Goal: Use online tool/utility: Utilize a website feature to perform a specific function

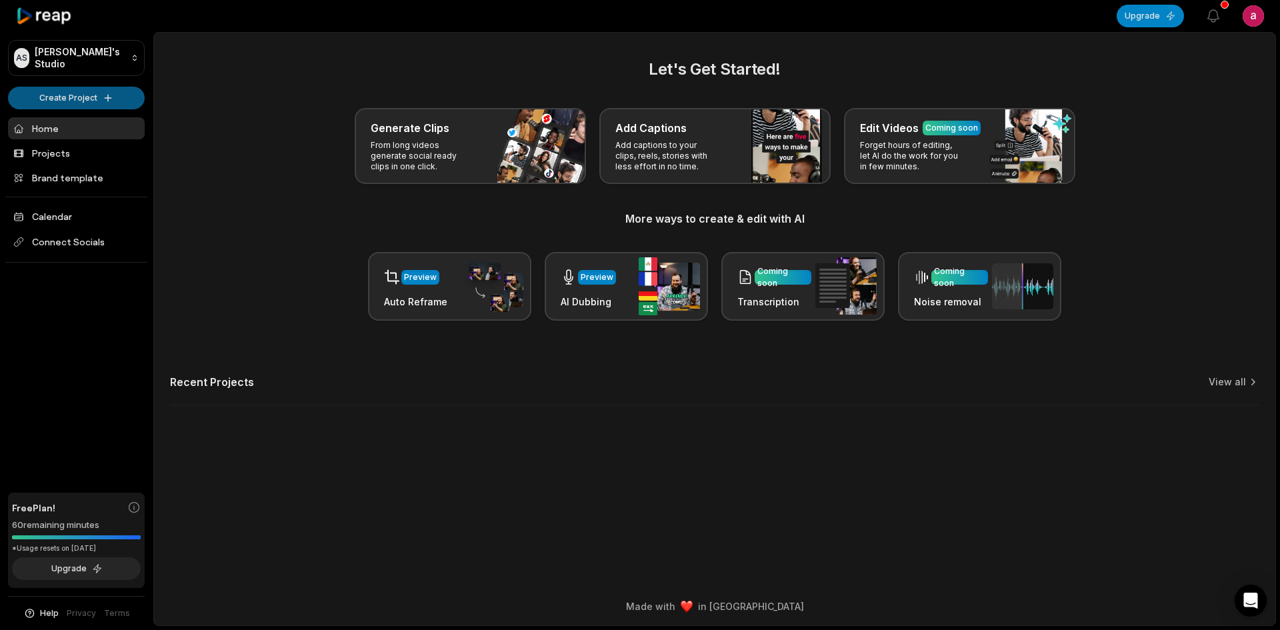
click at [109, 99] on html "AS [PERSON_NAME]'s Studio Create Project Home Projects Brand template Calendar …" at bounding box center [640, 315] width 1280 height 630
click at [111, 123] on link "Create Clips" at bounding box center [76, 125] width 130 height 22
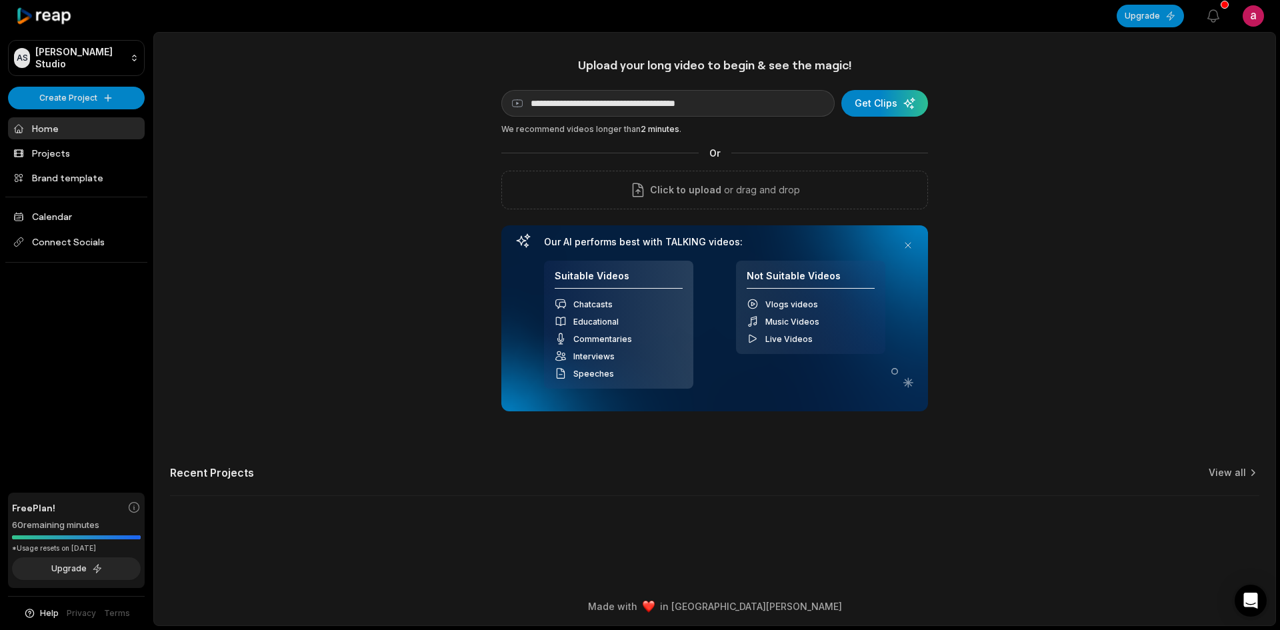
type input "**********"
click at [895, 110] on div "submit" at bounding box center [884, 103] width 87 height 27
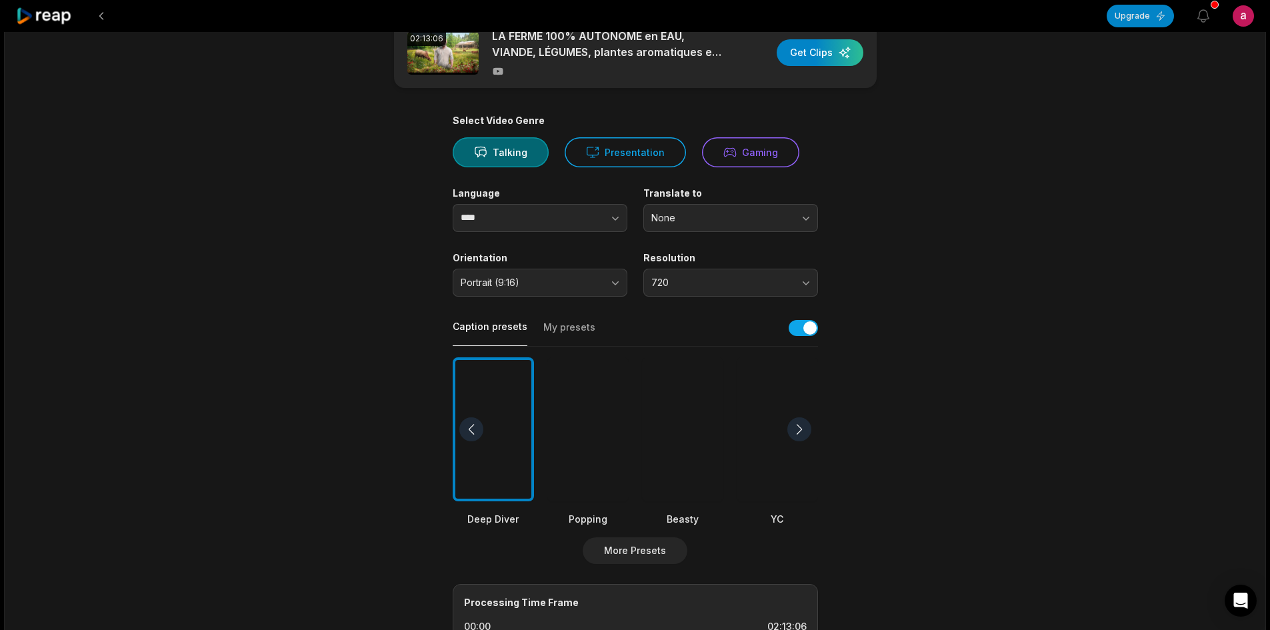
scroll to position [67, 0]
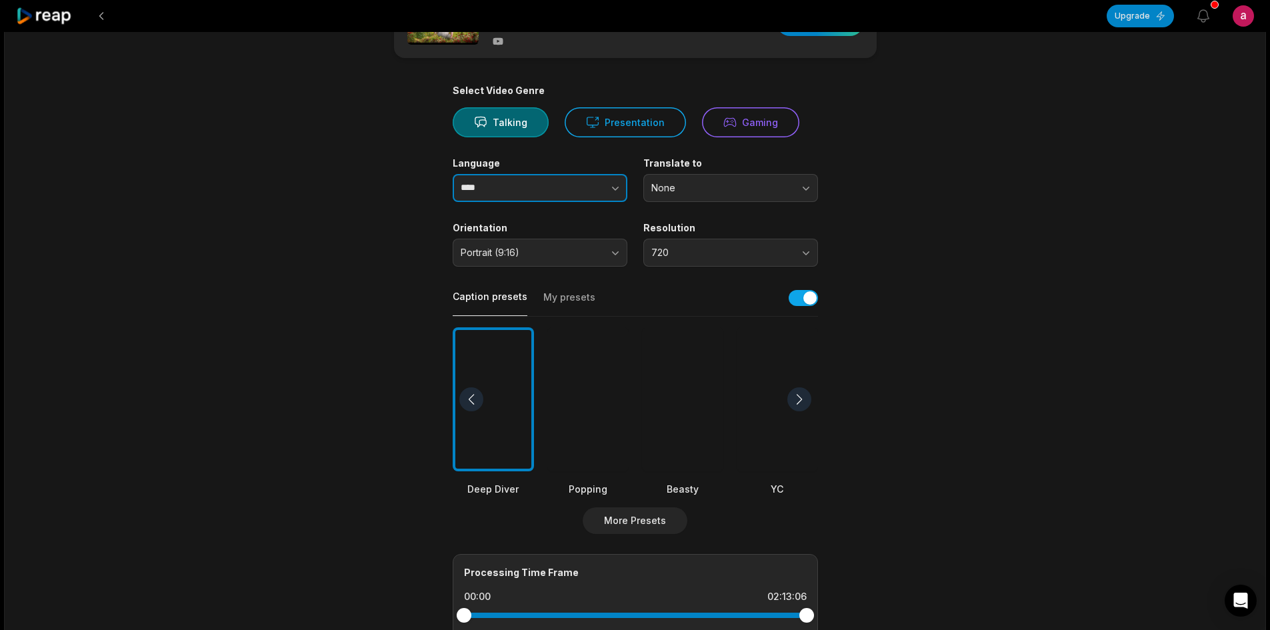
click at [615, 194] on icon "button" at bounding box center [615, 187] width 13 height 13
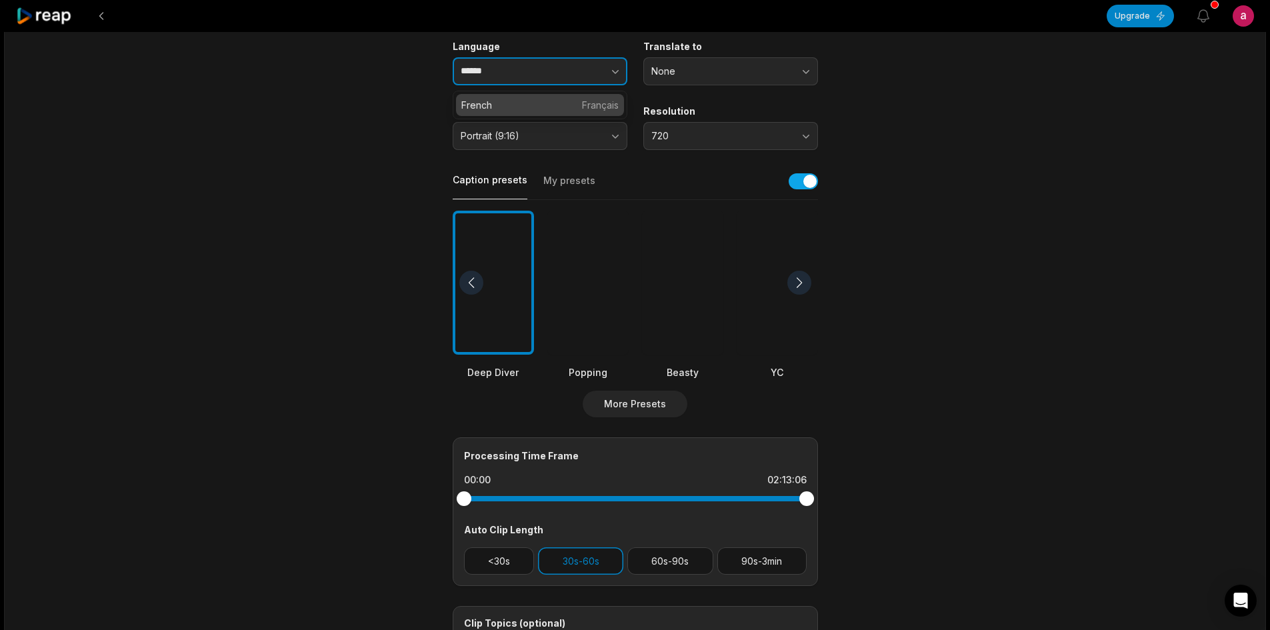
scroll to position [133, 0]
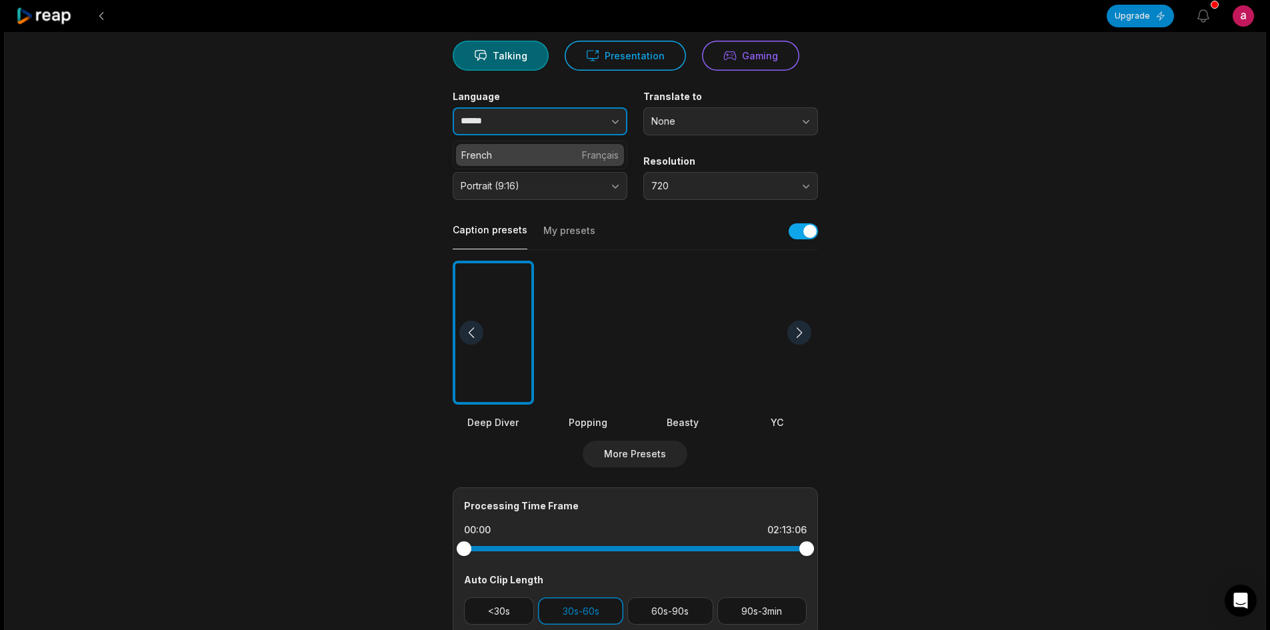
type input "******"
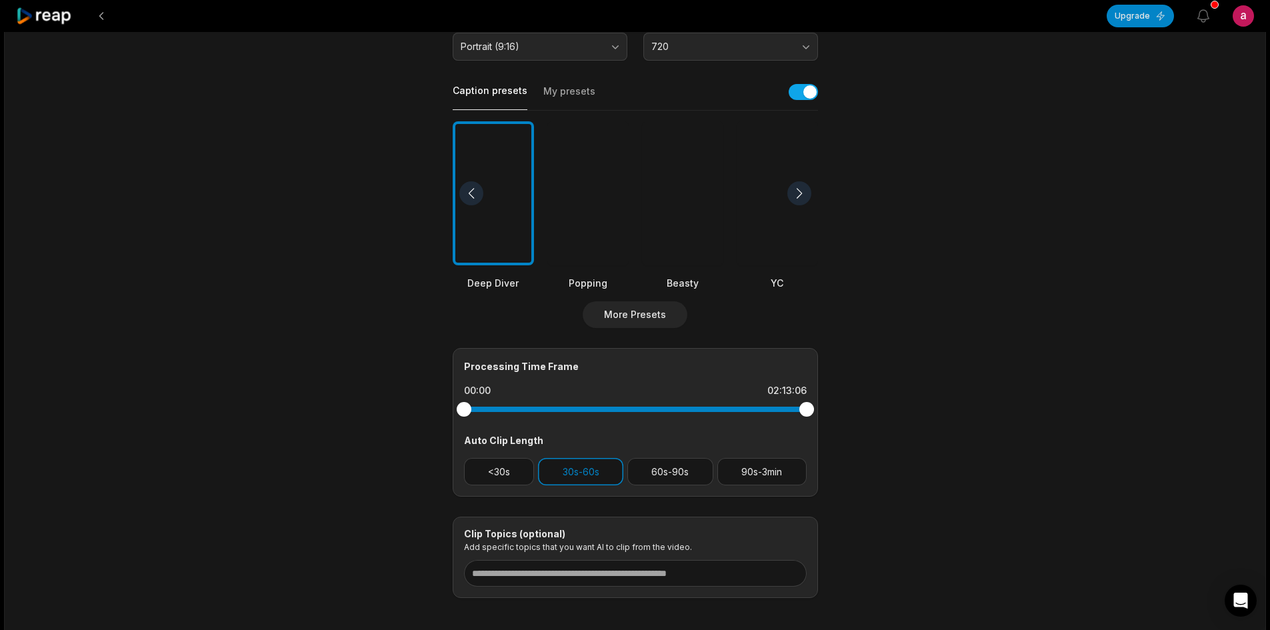
scroll to position [333, 0]
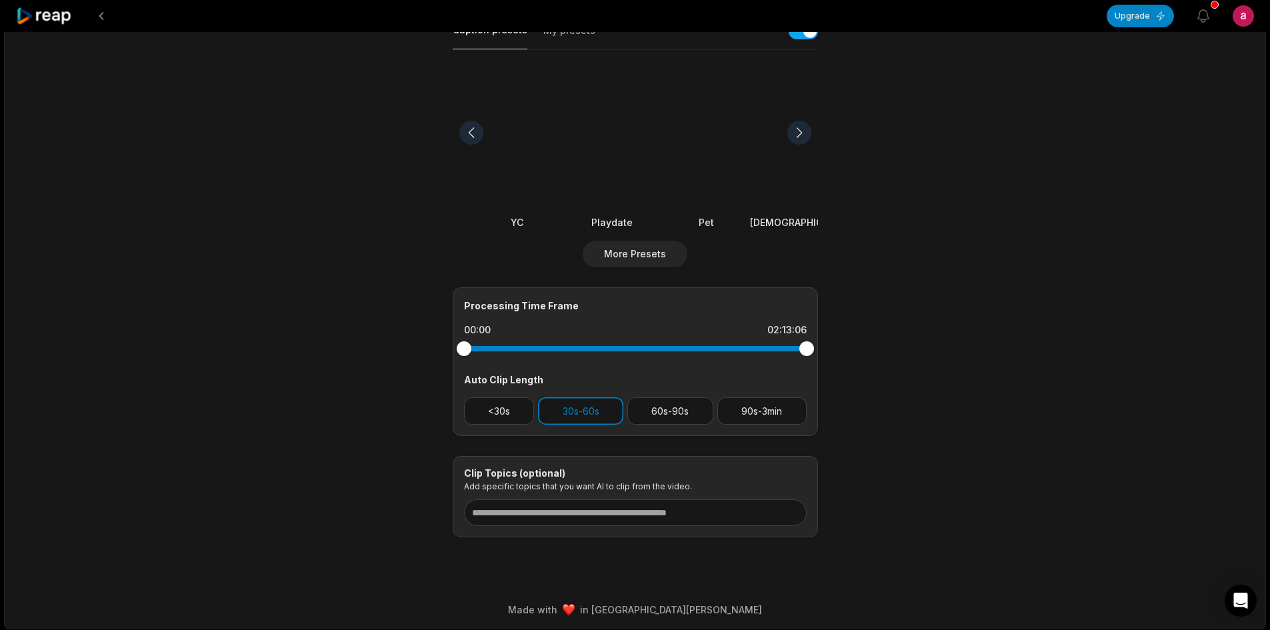
click at [489, 164] on div at bounding box center [517, 133] width 81 height 145
click at [771, 169] on div at bounding box center [777, 133] width 103 height 145
click at [595, 416] on button "30s-60s" at bounding box center [580, 410] width 85 height 27
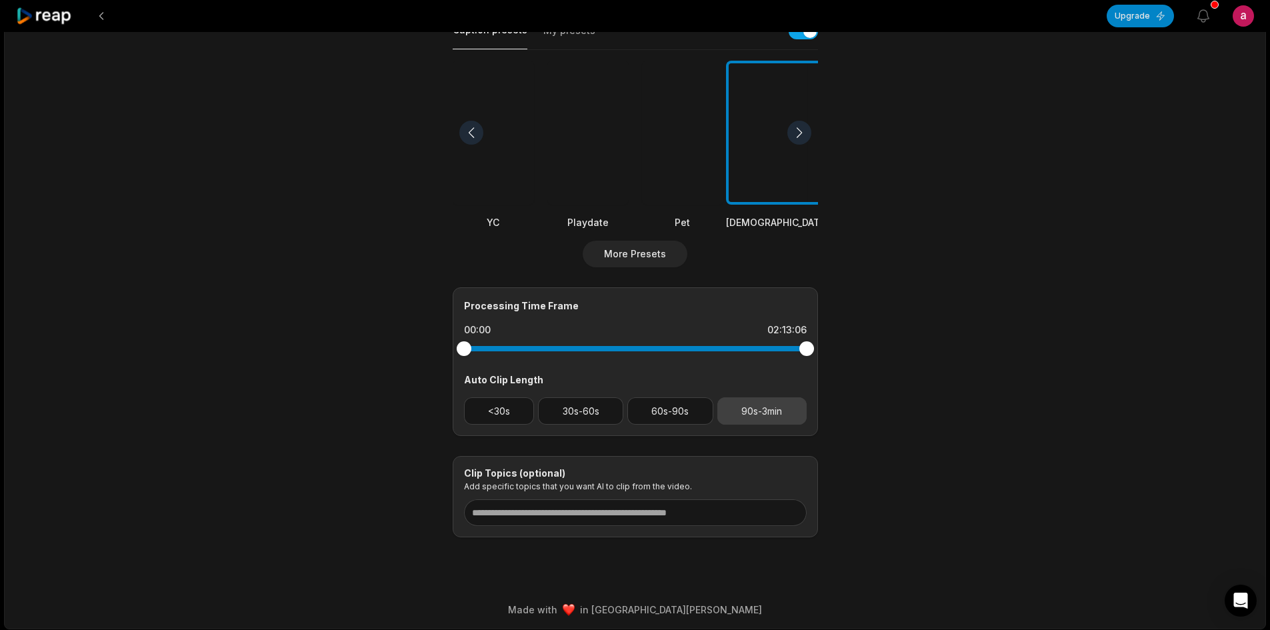
click at [733, 412] on button "90s-3min" at bounding box center [761, 410] width 89 height 27
click at [701, 418] on button "60s-90s" at bounding box center [670, 410] width 86 height 27
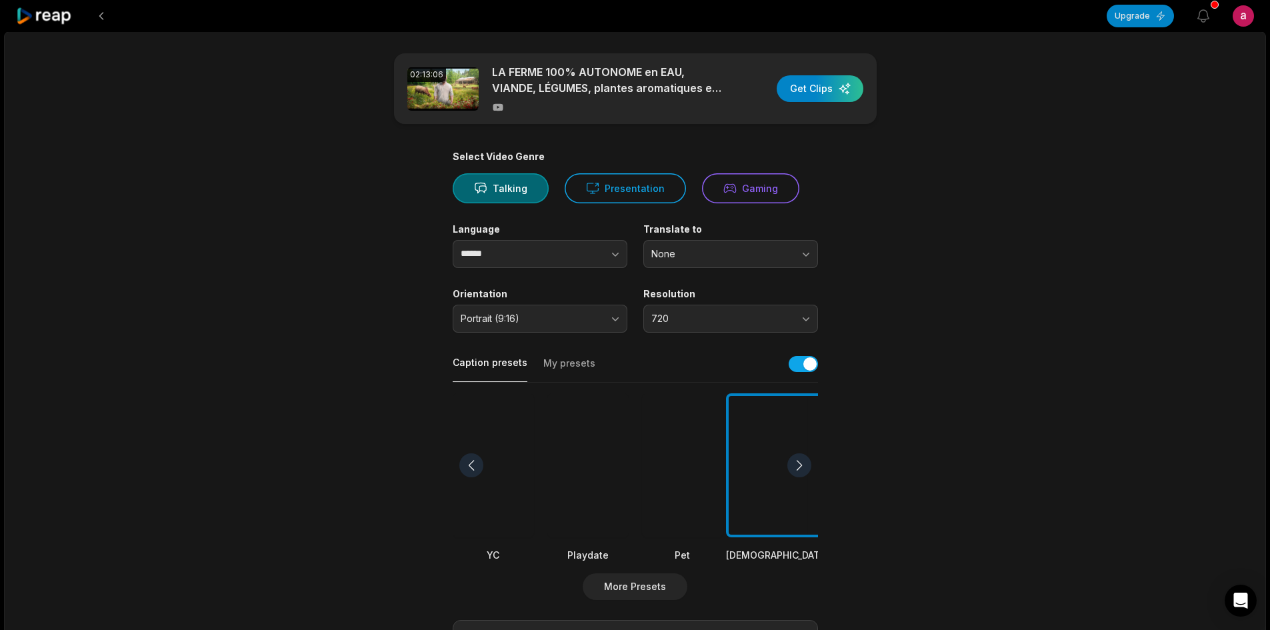
scroll to position [0, 0]
click at [824, 93] on div "button" at bounding box center [820, 89] width 87 height 27
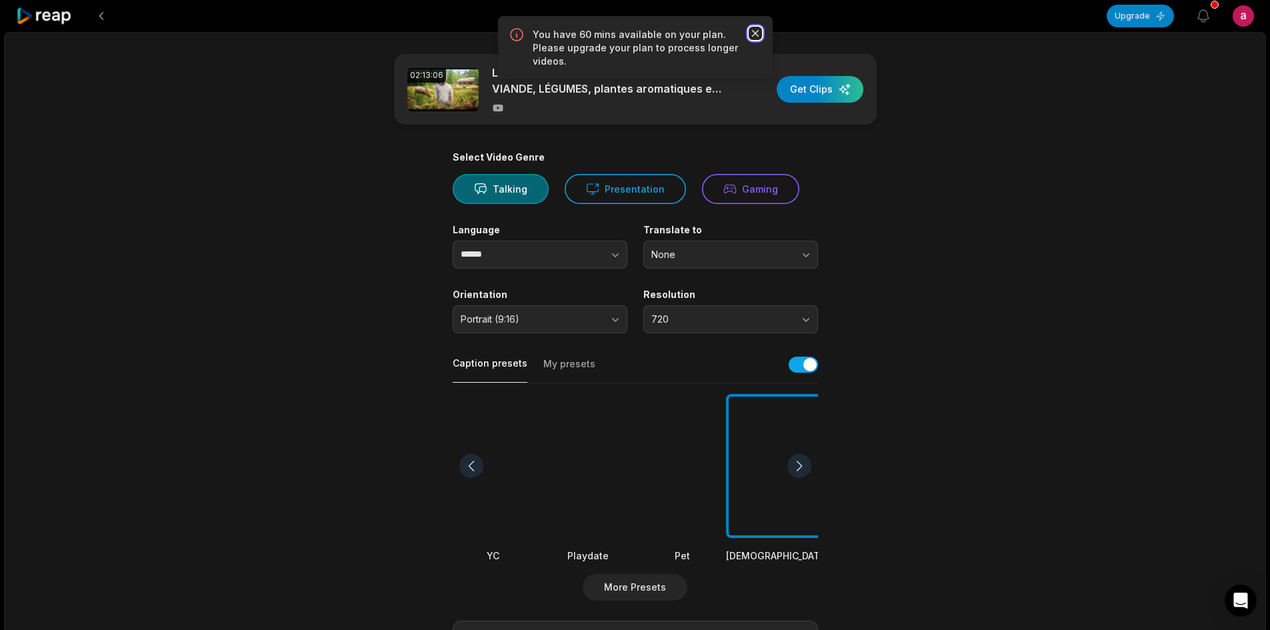
click at [755, 31] on icon "button" at bounding box center [755, 33] width 13 height 13
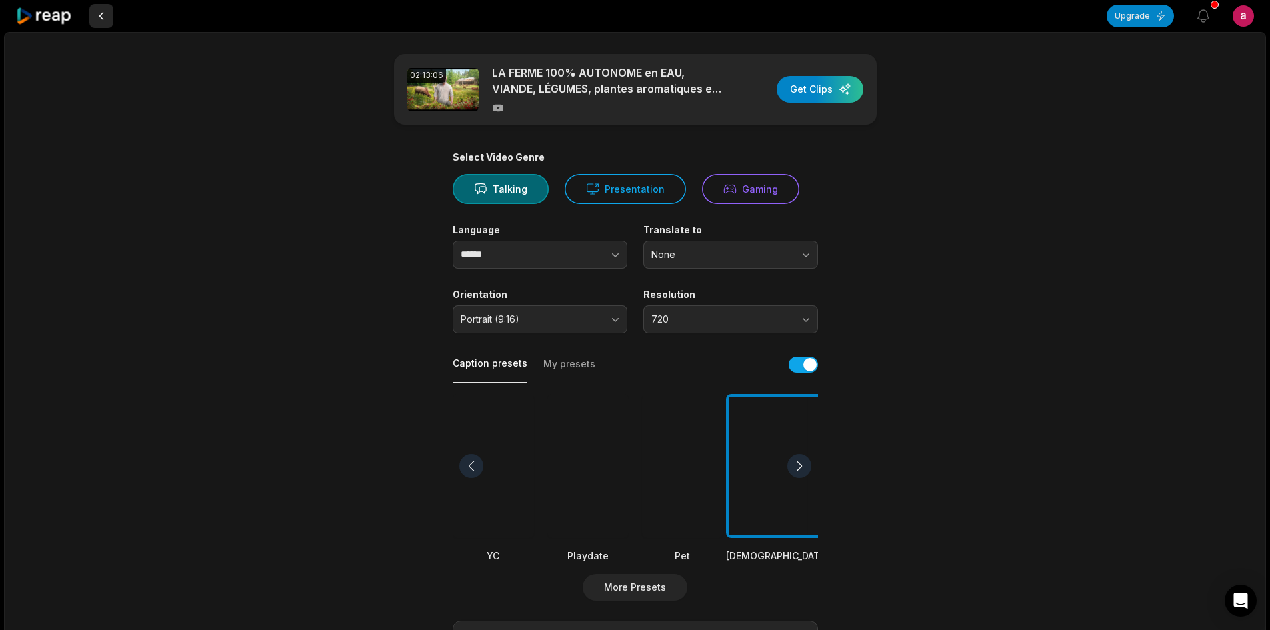
click at [95, 18] on button at bounding box center [101, 16] width 24 height 24
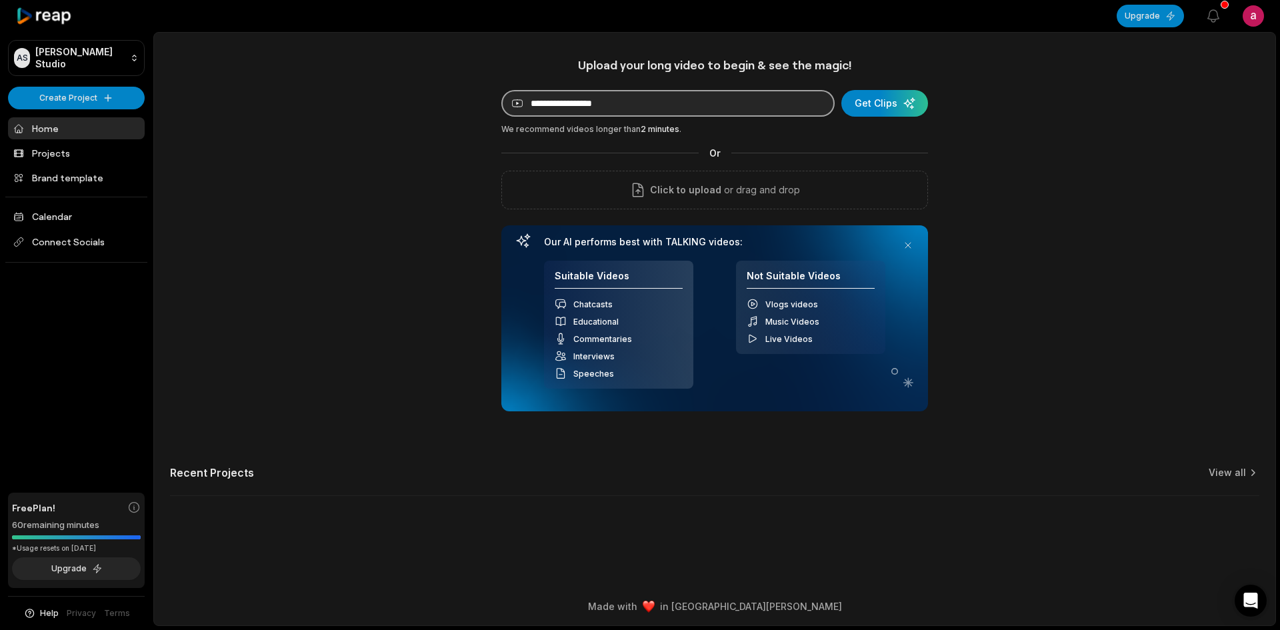
paste input "**********"
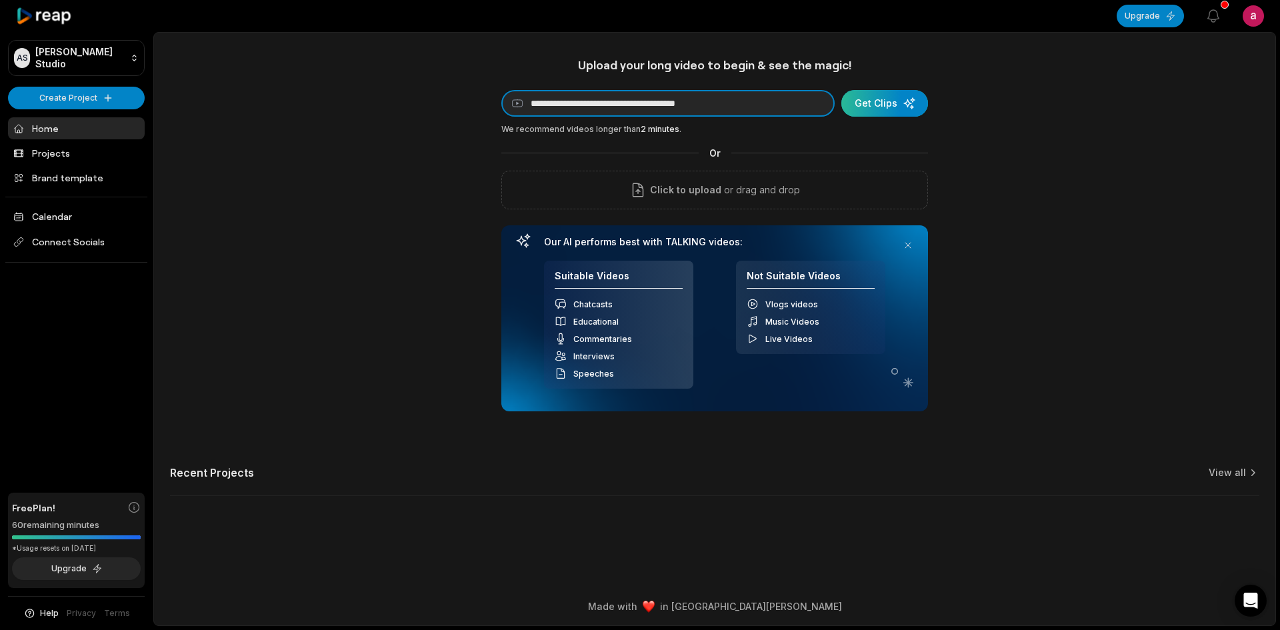
type input "**********"
click at [899, 110] on div "submit" at bounding box center [884, 103] width 87 height 27
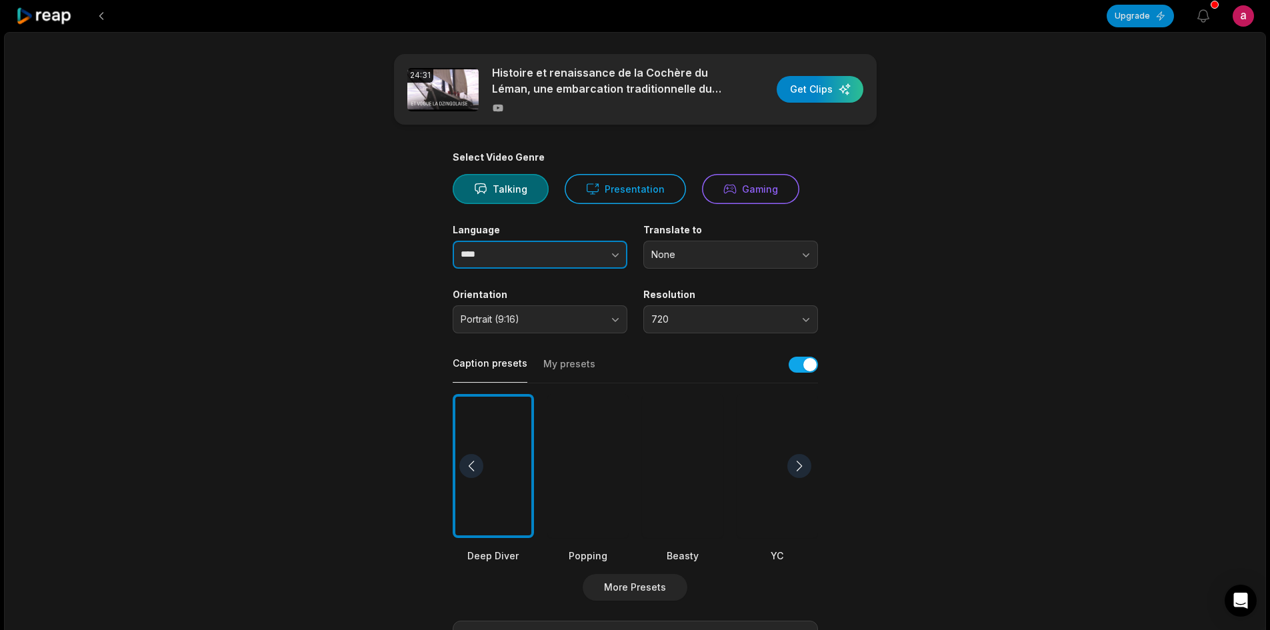
click at [585, 258] on button "button" at bounding box center [589, 255] width 76 height 28
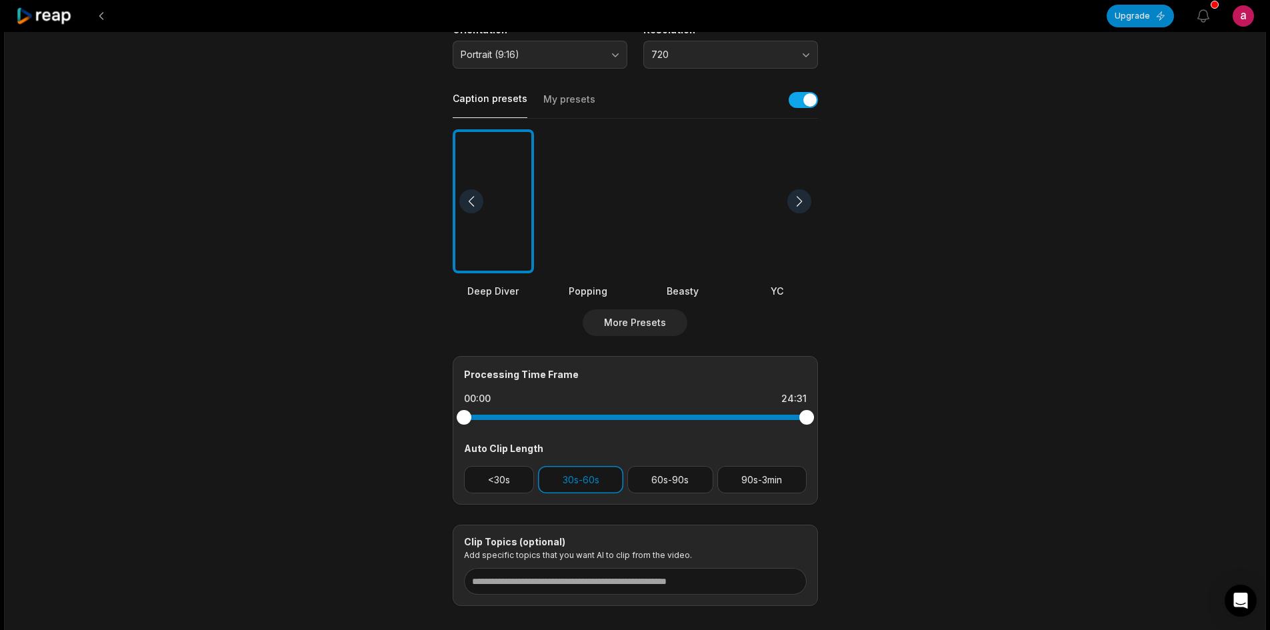
scroll to position [267, 0]
type input "******"
click at [803, 204] on div at bounding box center [799, 199] width 24 height 24
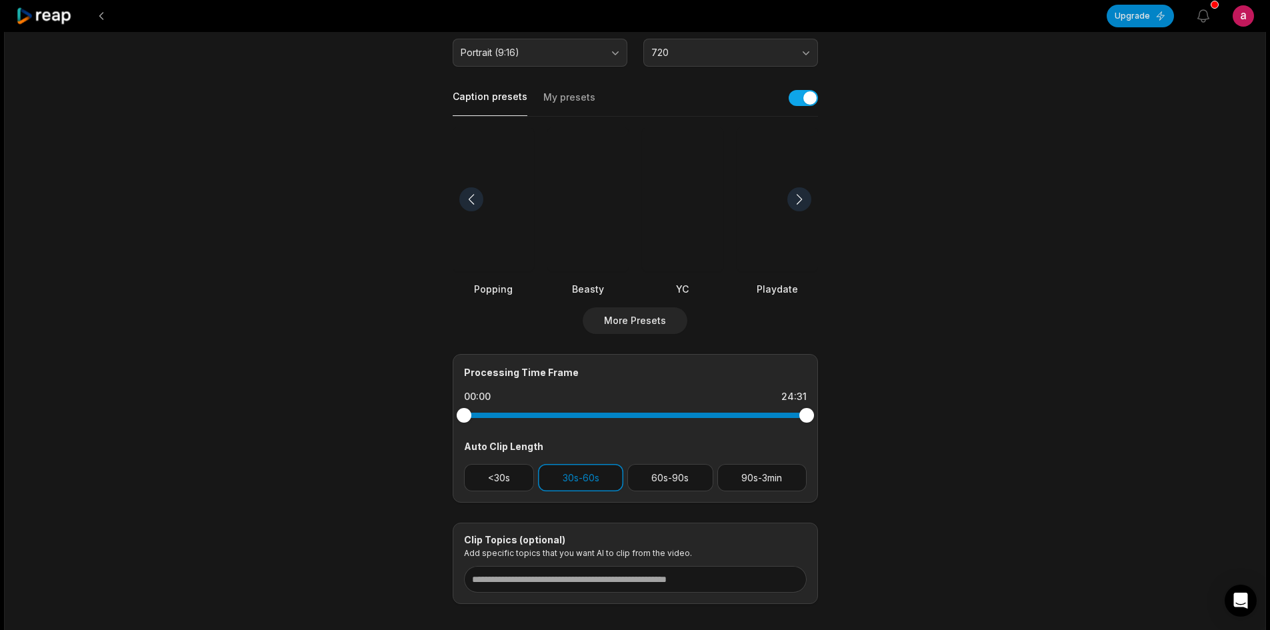
click at [803, 204] on div at bounding box center [799, 199] width 24 height 24
click at [769, 259] on div at bounding box center [777, 199] width 81 height 145
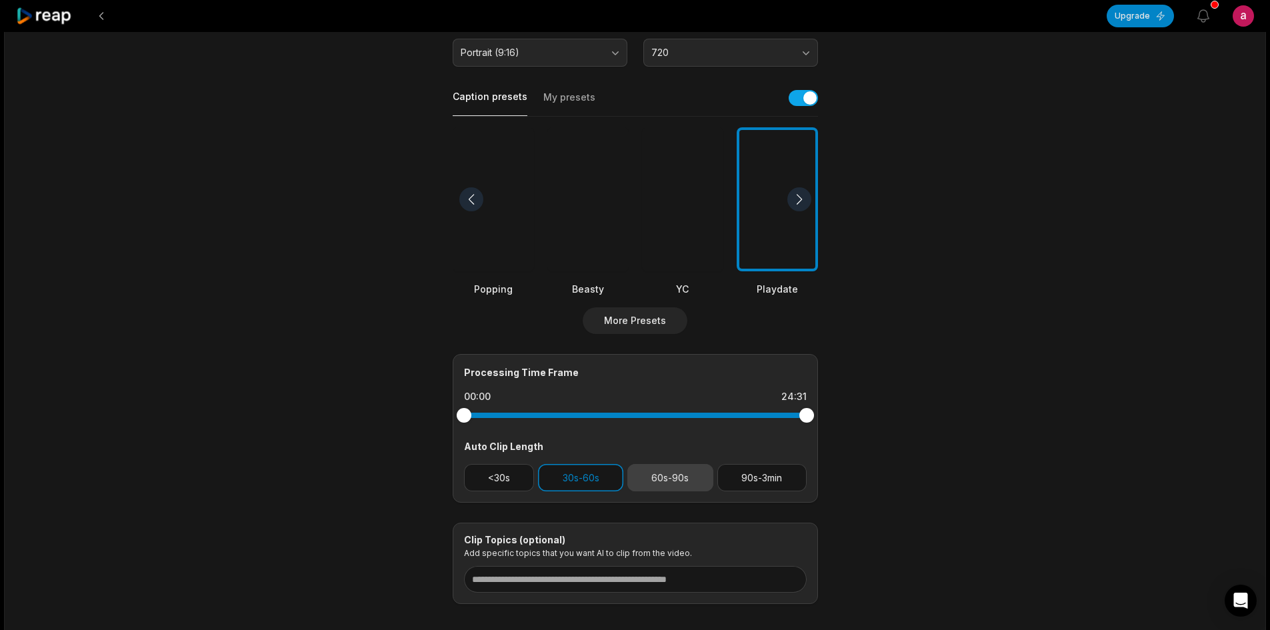
click at [681, 477] on button "60s-90s" at bounding box center [670, 477] width 86 height 27
click at [572, 479] on button "30s-60s" at bounding box center [580, 477] width 85 height 27
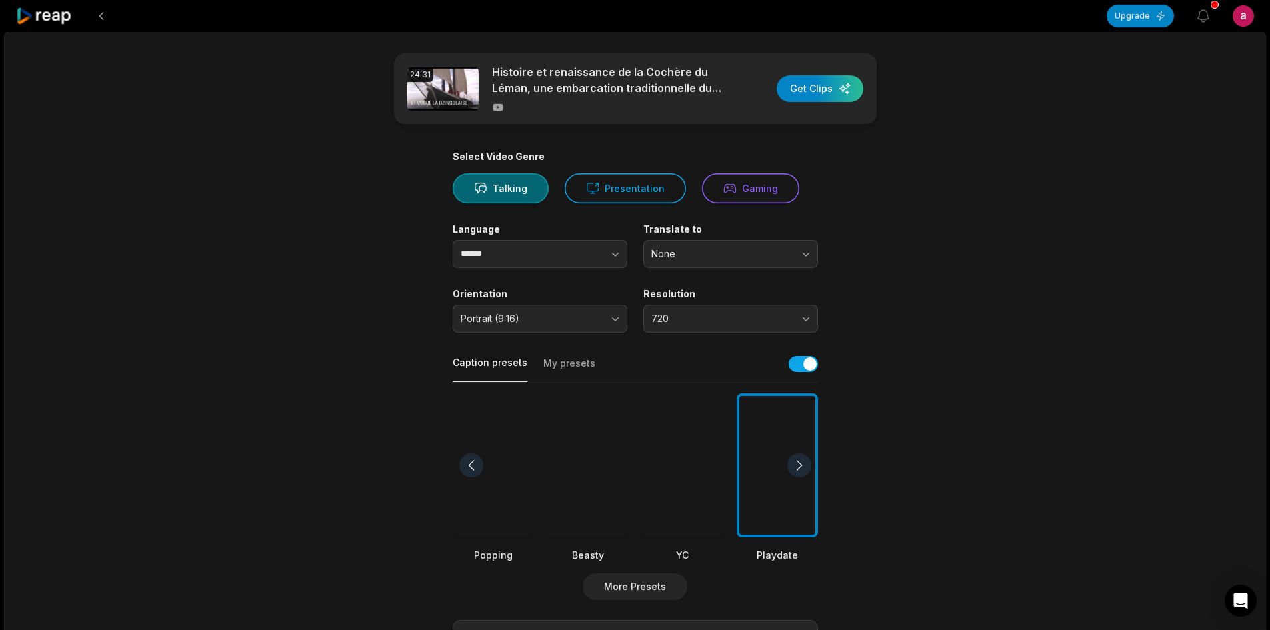
scroll to position [0, 0]
click at [808, 97] on div "button" at bounding box center [820, 89] width 87 height 27
